Goal: Task Accomplishment & Management: Use online tool/utility

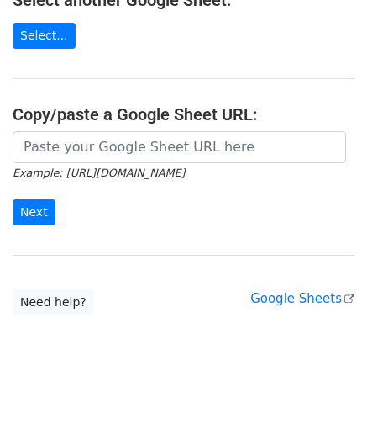
scroll to position [220, 0]
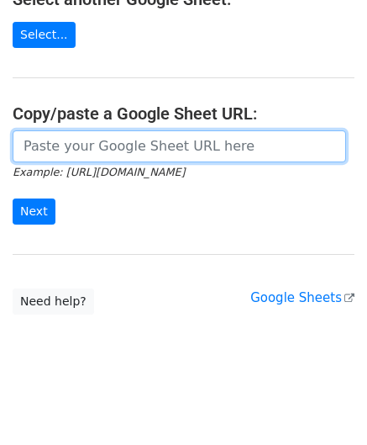
click at [82, 142] on input "url" at bounding box center [180, 146] width 334 height 32
paste input "[URL][DOMAIN_NAME]"
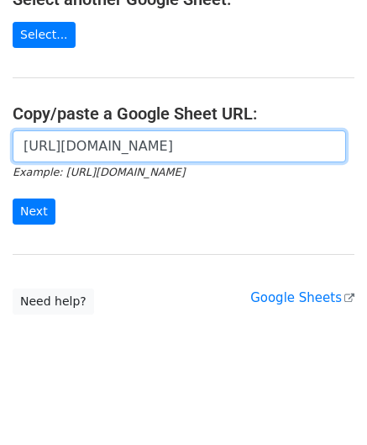
scroll to position [0, 362]
type input "[URL][DOMAIN_NAME]"
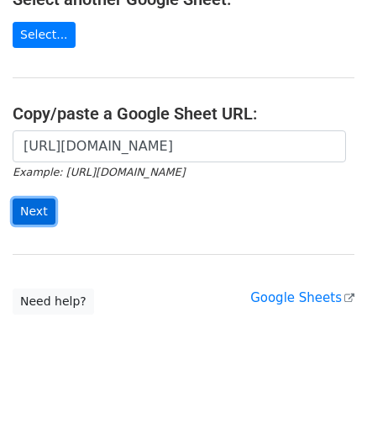
scroll to position [0, 0]
click at [39, 213] on input "Next" at bounding box center [34, 211] width 43 height 26
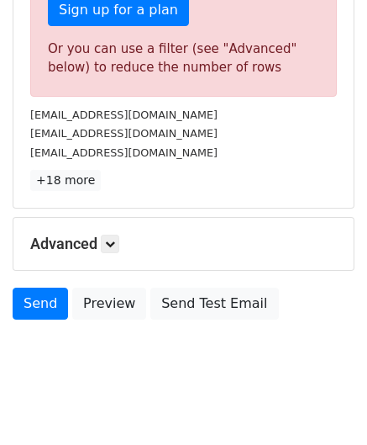
scroll to position [568, 0]
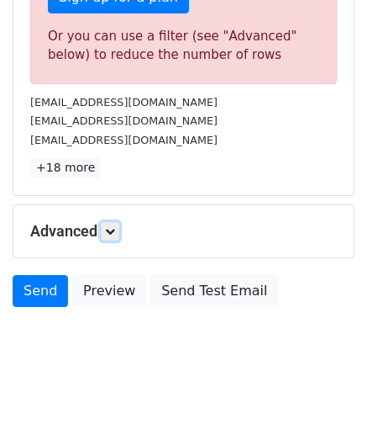
click at [114, 226] on icon at bounding box center [110, 231] width 10 height 10
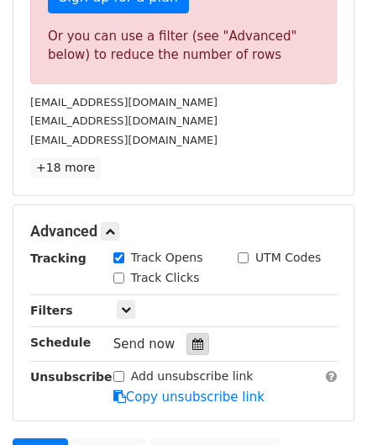
click at [193, 342] on icon at bounding box center [198, 344] width 11 height 12
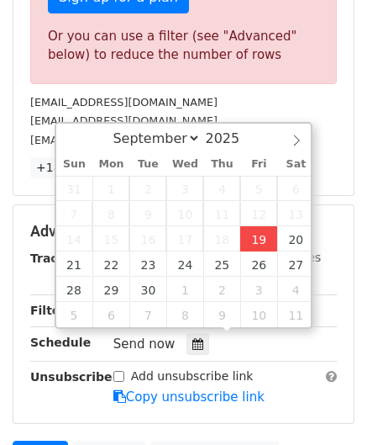
type input "[DATE] 12:00"
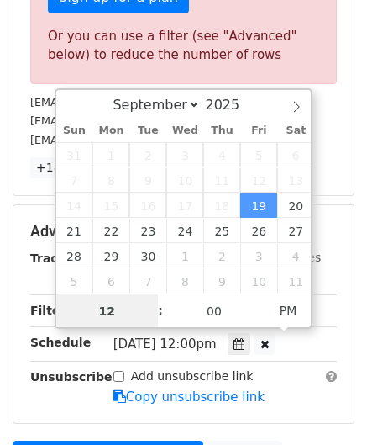
paste input "9"
type input "19"
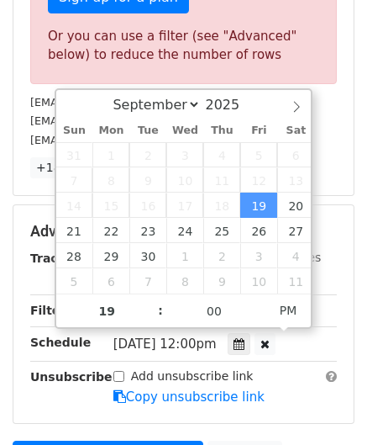
type input "[DATE] 19:00"
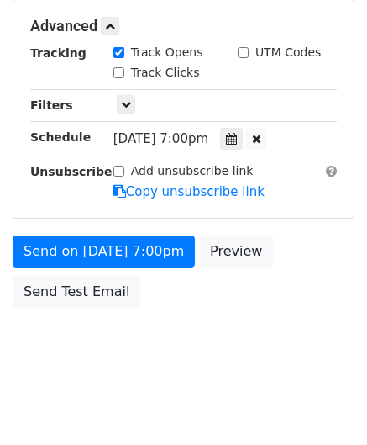
scroll to position [742, 0]
